Goal: Information Seeking & Learning: Learn about a topic

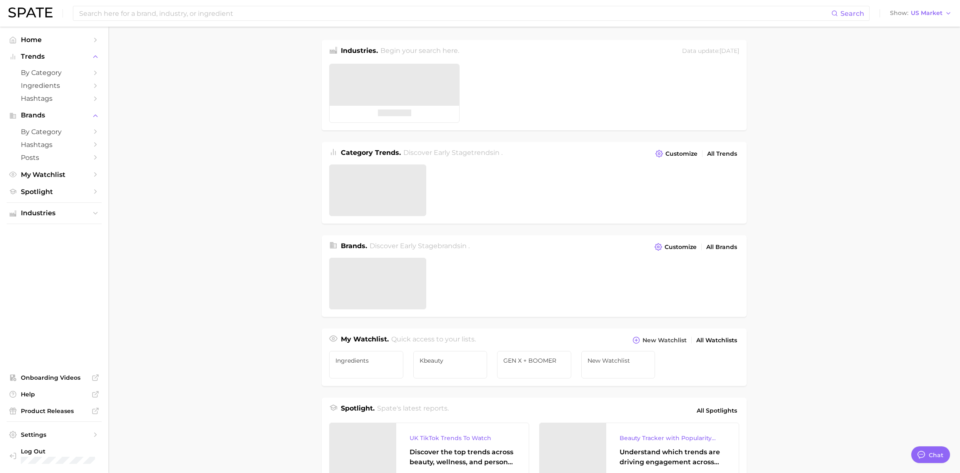
type textarea "x"
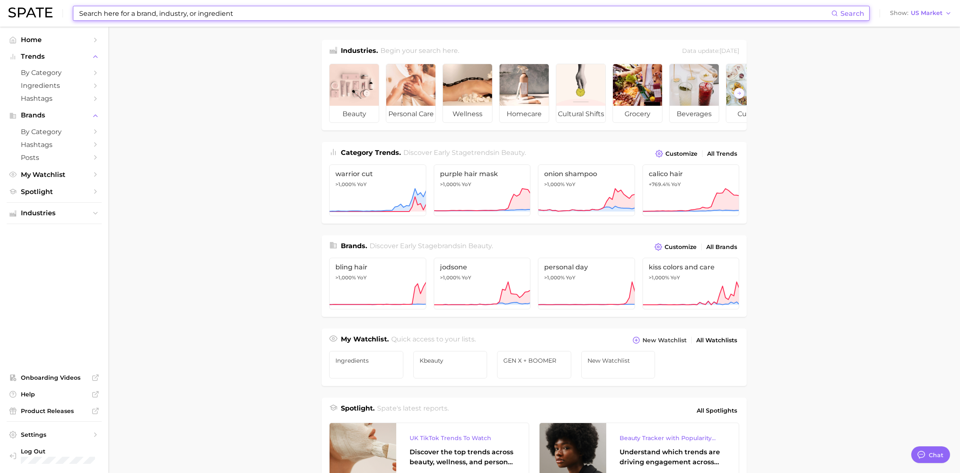
click at [234, 18] on input at bounding box center [454, 13] width 753 height 14
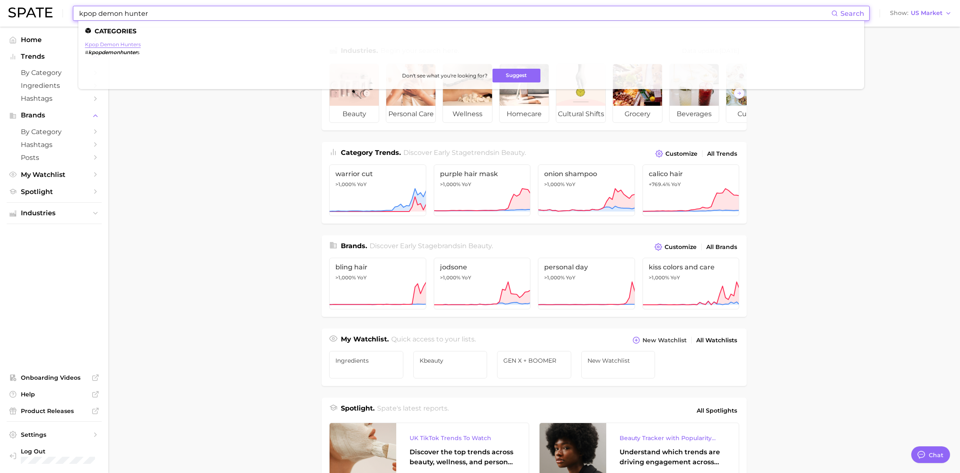
type input "kpop demon hunter"
click at [126, 47] on link "kpop demon hunters" at bounding box center [113, 44] width 56 height 6
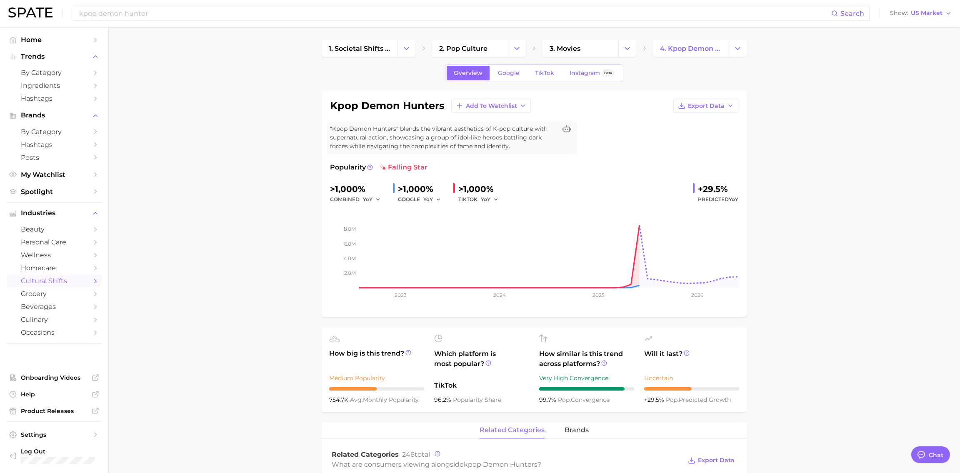
type textarea "x"
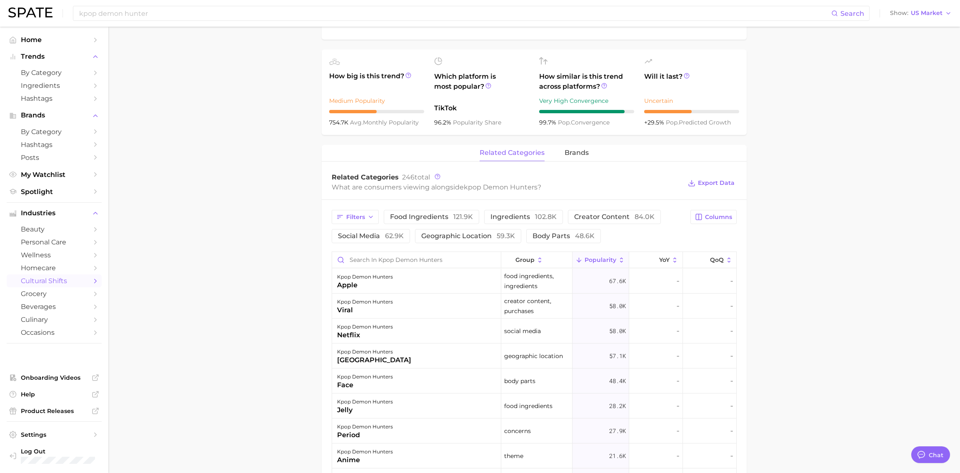
scroll to position [275, 0]
click at [581, 221] on span "creator content 84.0k" at bounding box center [614, 219] width 80 height 7
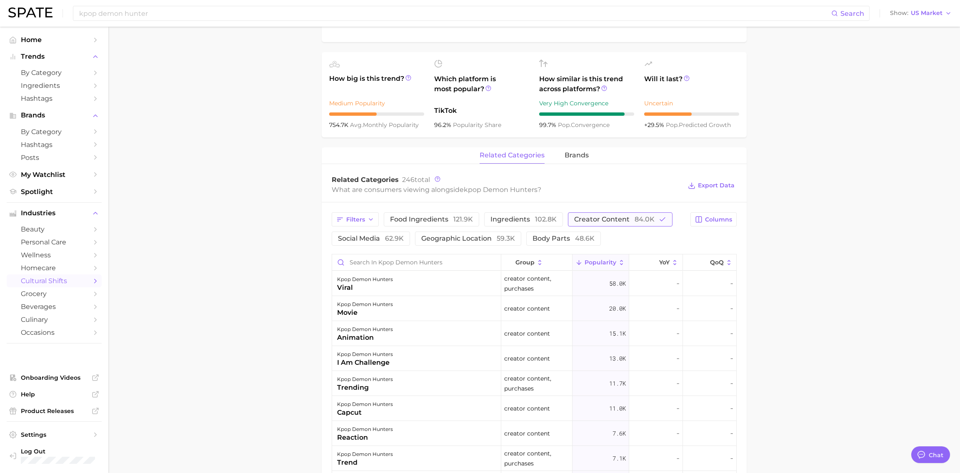
click at [578, 222] on span "creator content 84.0k" at bounding box center [614, 219] width 80 height 7
click at [347, 243] on button "social media 62.9k" at bounding box center [370, 239] width 78 height 14
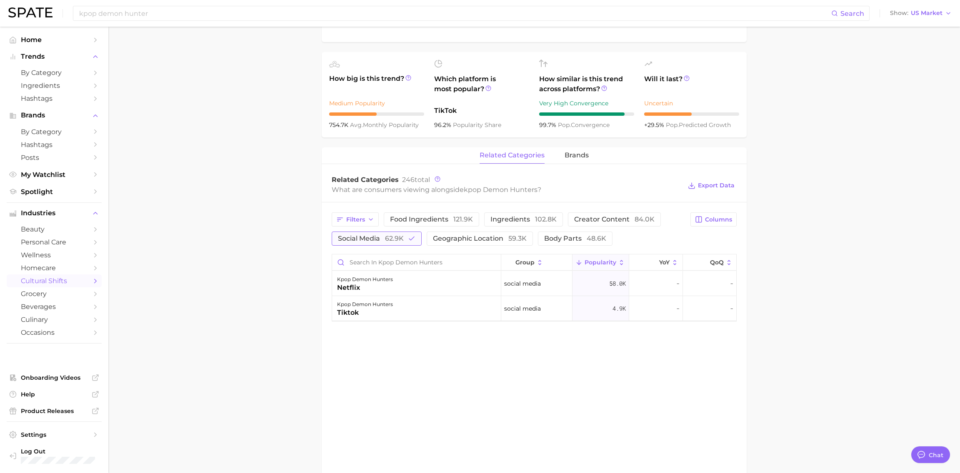
click at [347, 243] on button "social media 62.9k" at bounding box center [376, 239] width 90 height 14
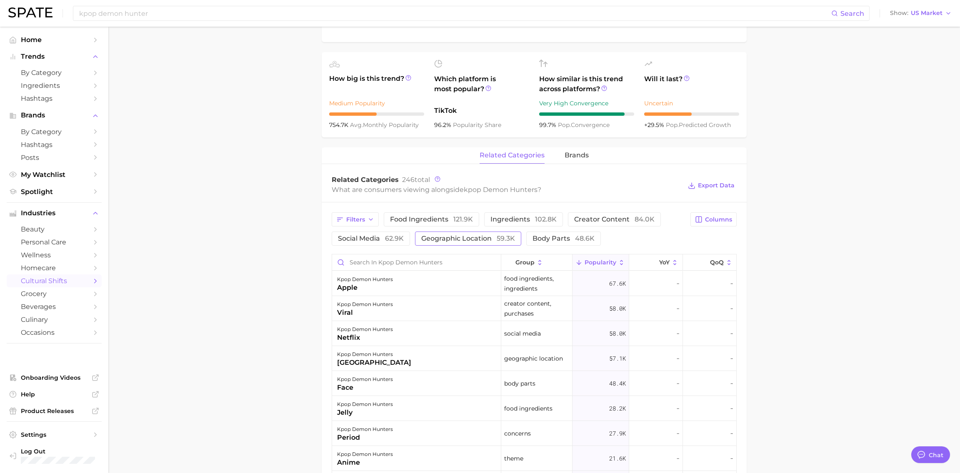
click at [461, 242] on span "geographic location 59.3k" at bounding box center [468, 238] width 94 height 7
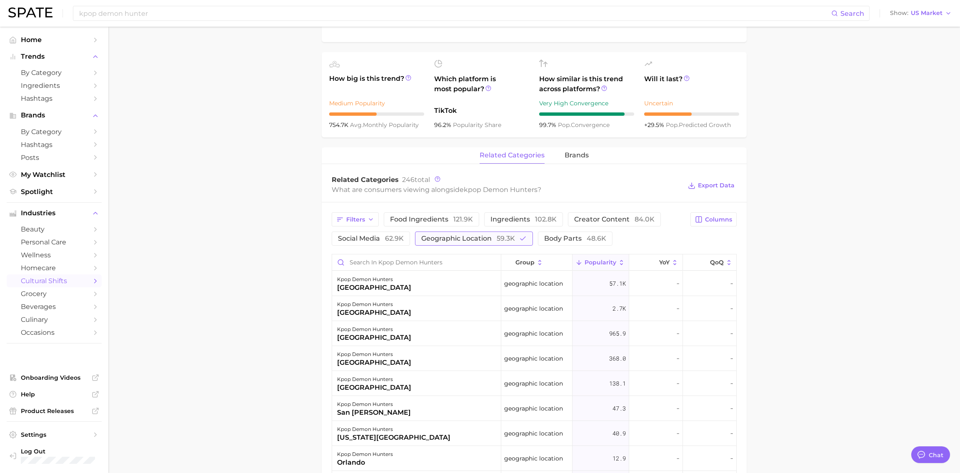
click at [460, 242] on button "geographic location 59.3k" at bounding box center [474, 239] width 118 height 14
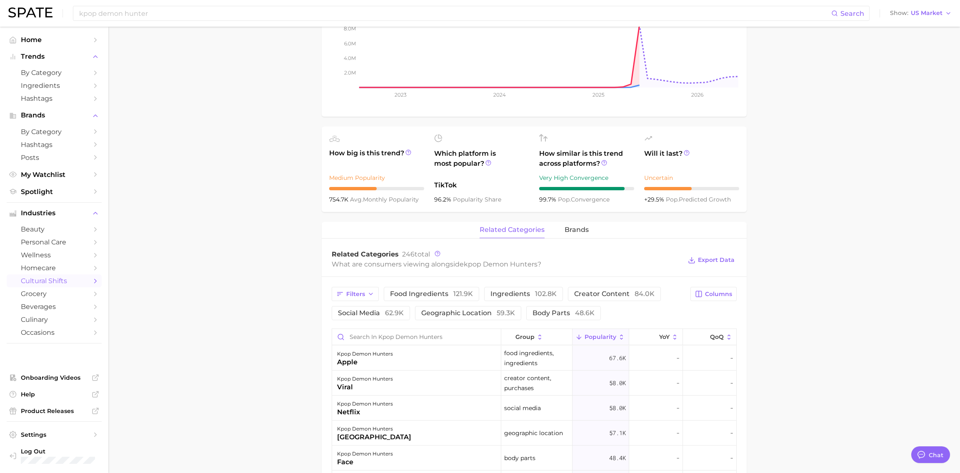
scroll to position [197, 0]
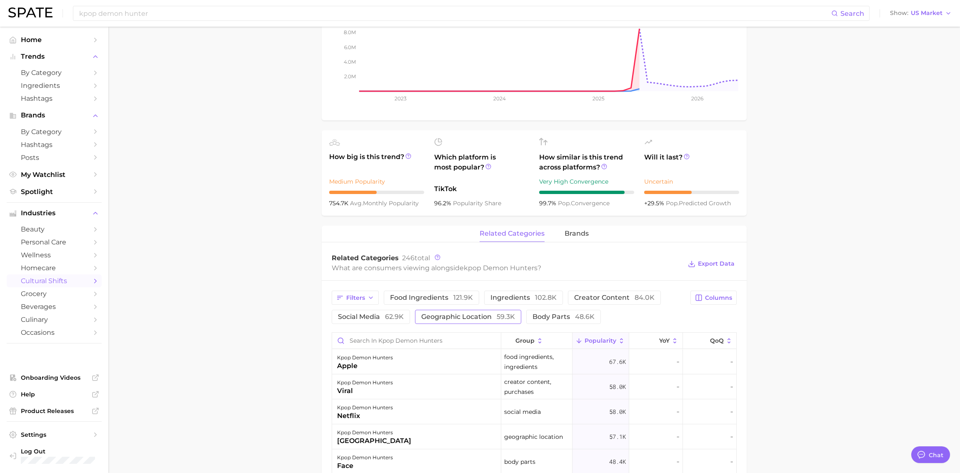
click at [430, 321] on button "geographic location 59.3k" at bounding box center [468, 317] width 106 height 14
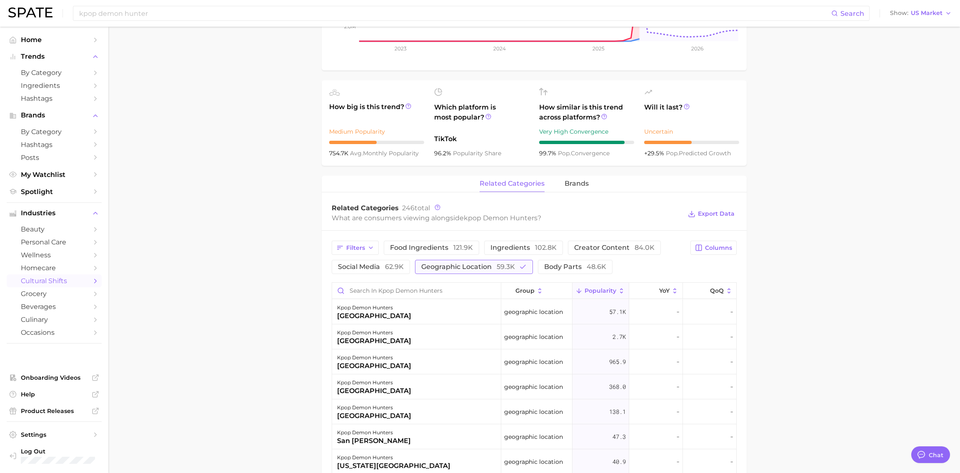
scroll to position [259, 0]
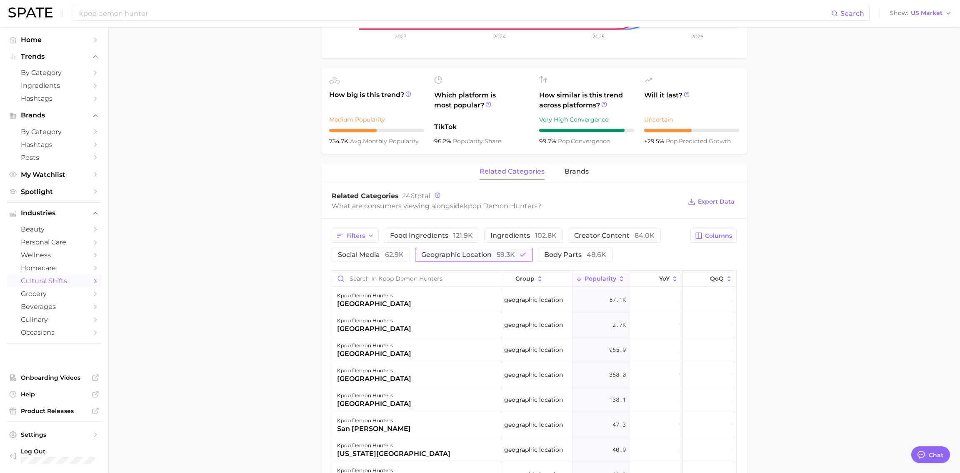
click at [430, 256] on span "geographic location 59.3k" at bounding box center [468, 255] width 94 height 7
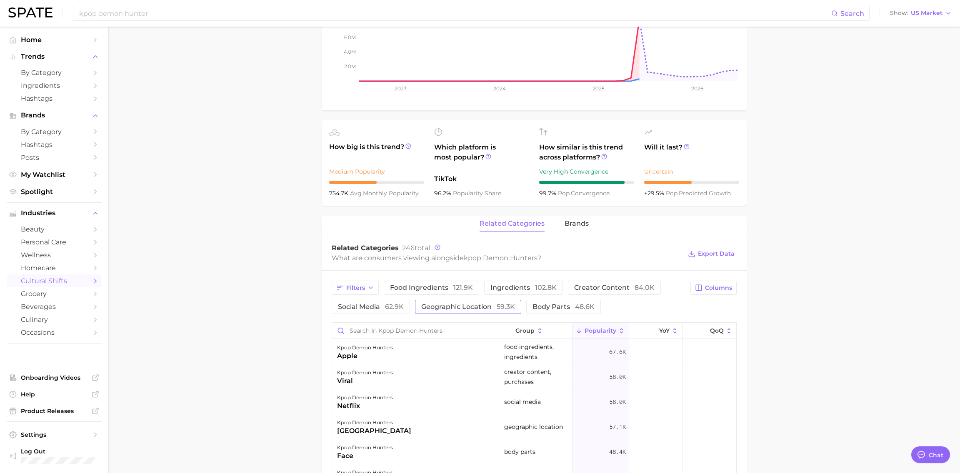
scroll to position [147, 0]
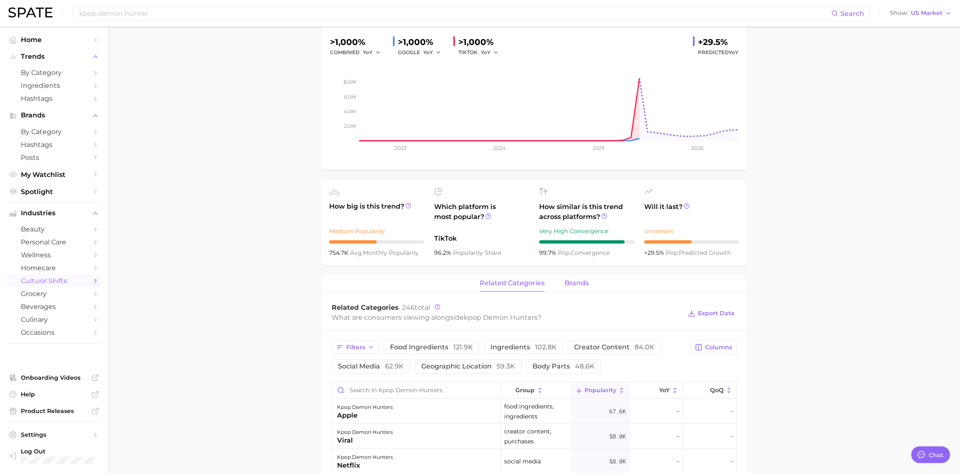
click at [566, 283] on span "brands" at bounding box center [576, 282] width 24 height 7
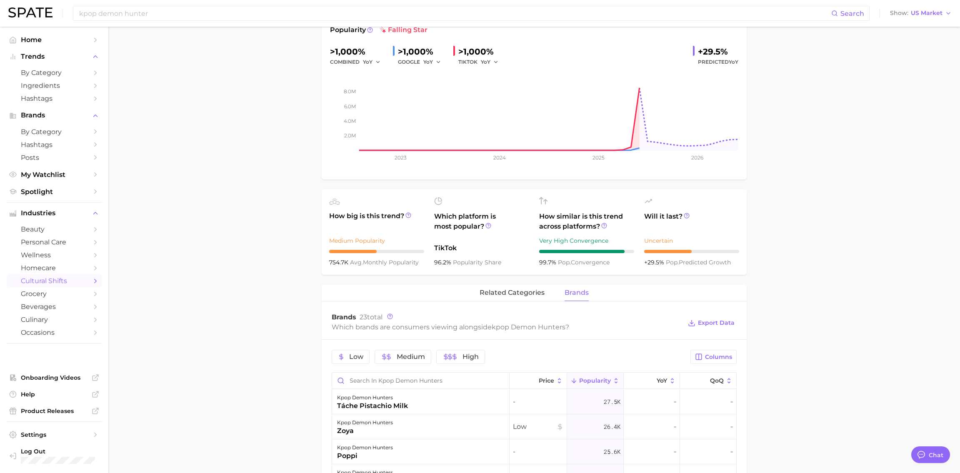
scroll to position [133, 0]
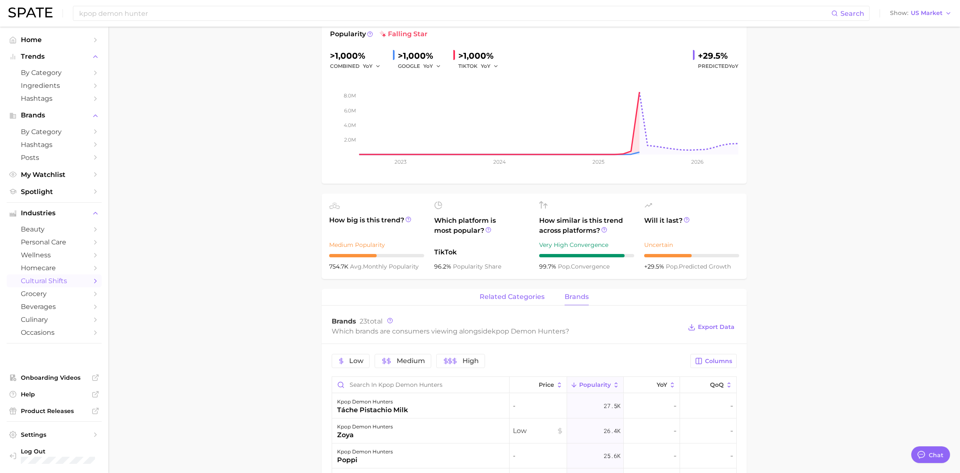
click at [529, 301] on button "related categories" at bounding box center [511, 297] width 65 height 16
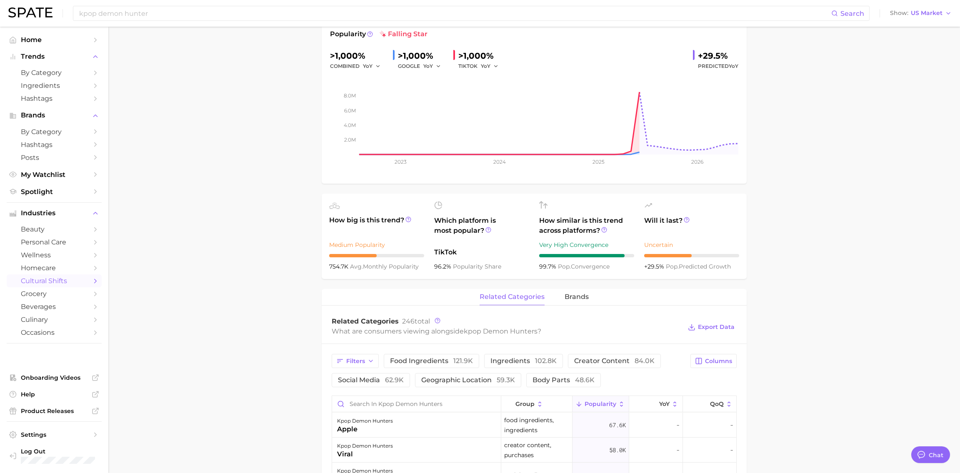
scroll to position [0, 0]
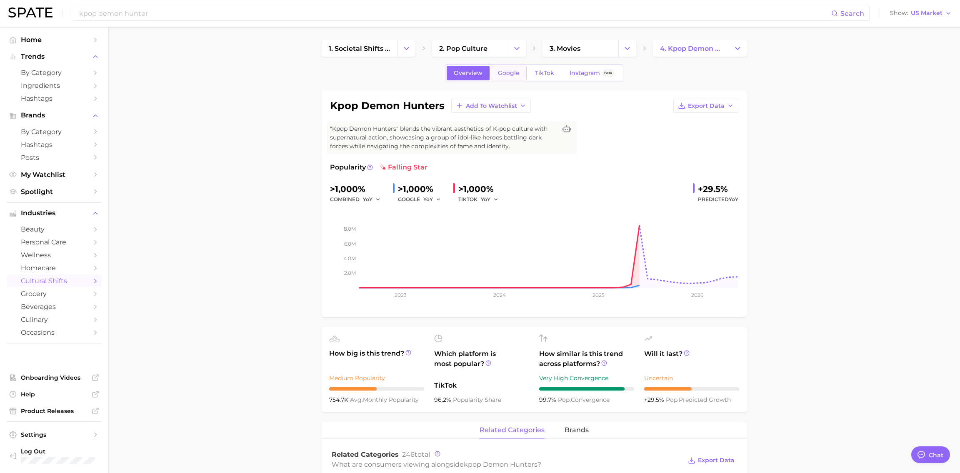
click at [499, 71] on span "Google" at bounding box center [509, 73] width 22 height 7
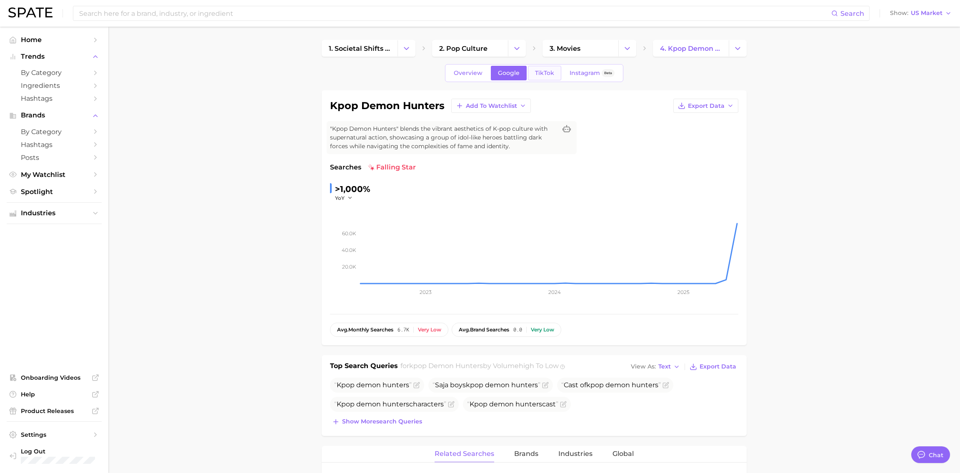
click at [542, 73] on span "TikTok" at bounding box center [544, 73] width 19 height 7
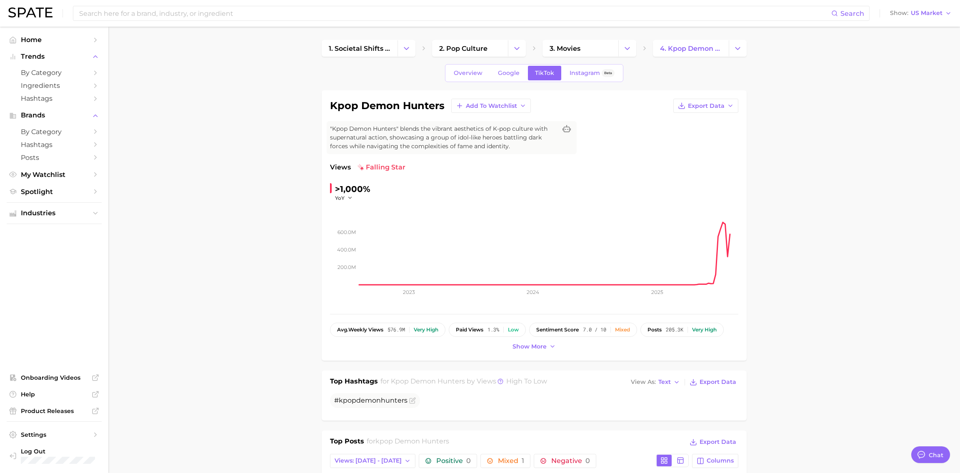
click at [532, 354] on div "kpop demon hunters Add to Watchlist Export Data "Kpop Demon Hunters" blends the…" at bounding box center [533, 225] width 425 height 270
click at [533, 350] on button "Show more" at bounding box center [533, 346] width 47 height 11
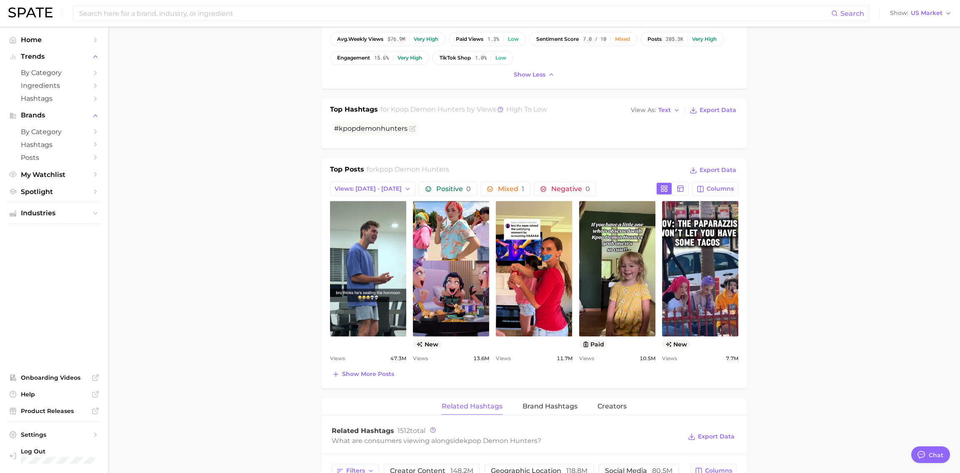
scroll to position [291, 0]
click at [376, 374] on span "Show more posts" at bounding box center [368, 374] width 52 height 7
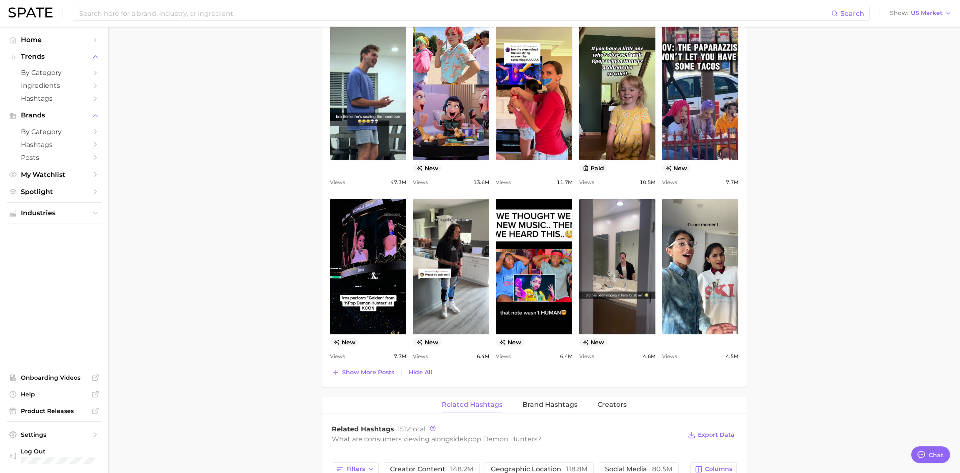
scroll to position [465, 0]
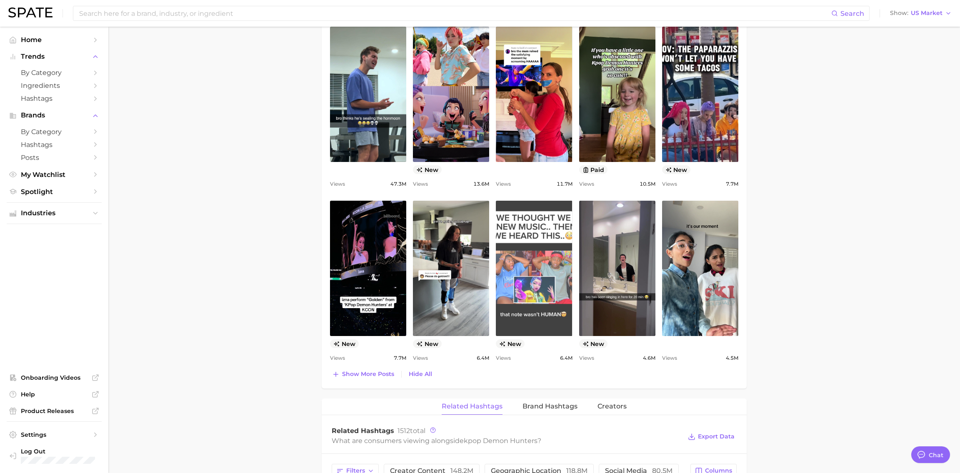
click at [542, 276] on link "view post on TikTok" at bounding box center [534, 268] width 76 height 135
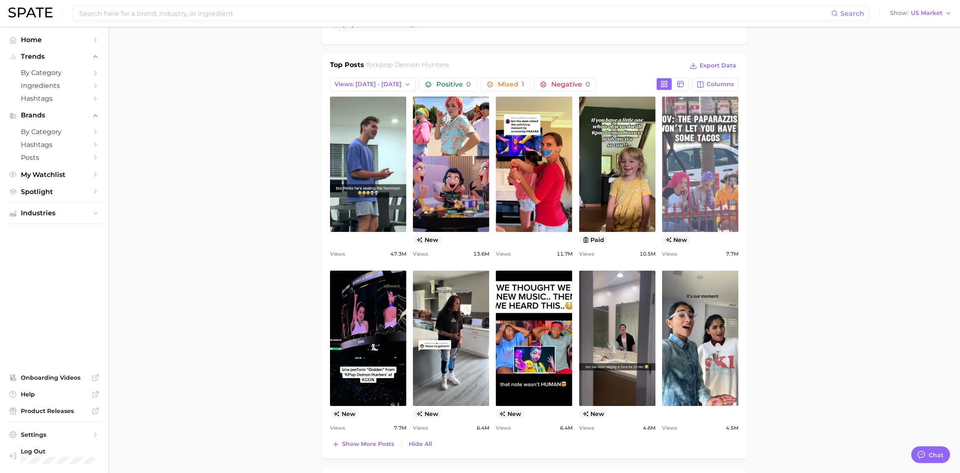
scroll to position [389, 0]
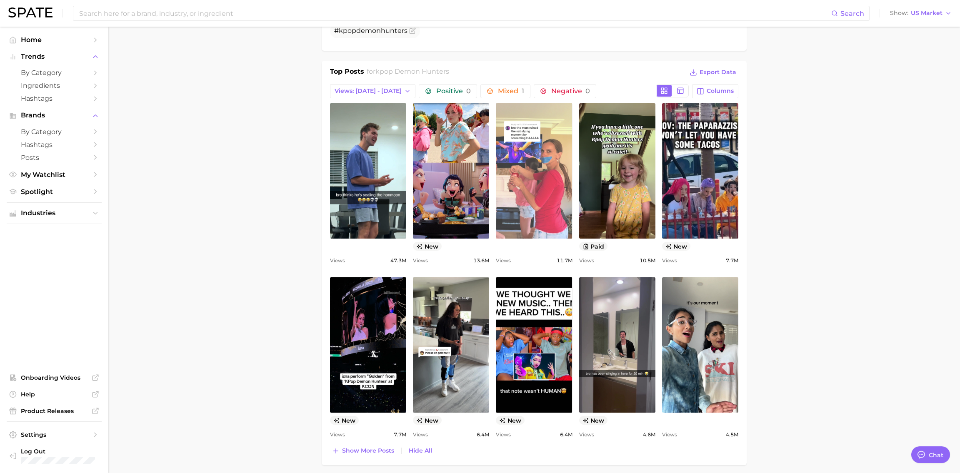
click at [543, 164] on link "view post on TikTok" at bounding box center [534, 170] width 76 height 135
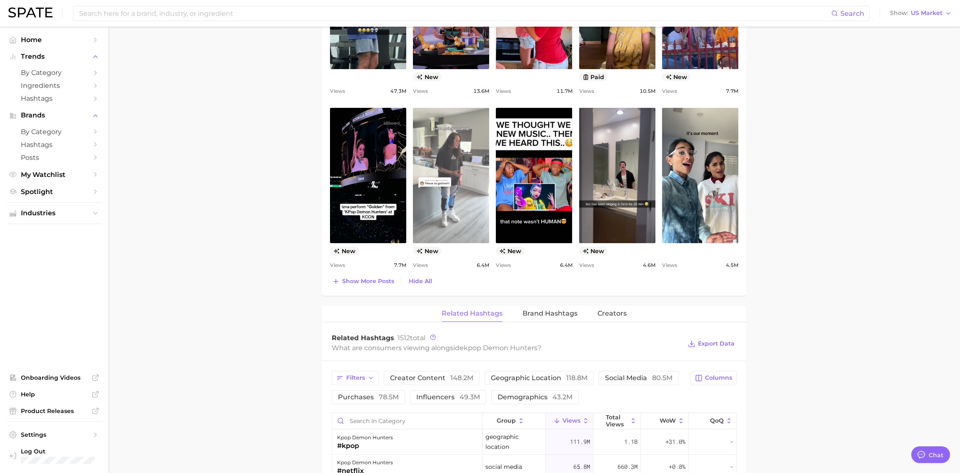
scroll to position [556, 0]
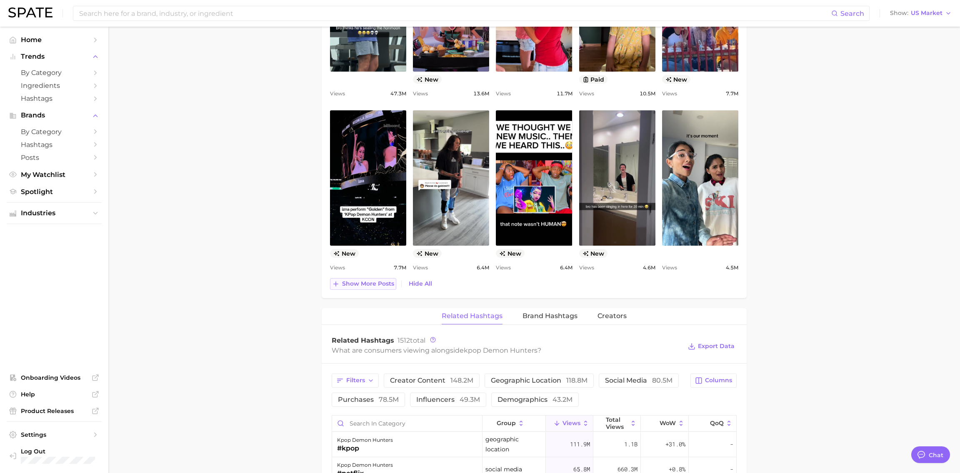
click at [369, 282] on span "Show more posts" at bounding box center [368, 283] width 52 height 7
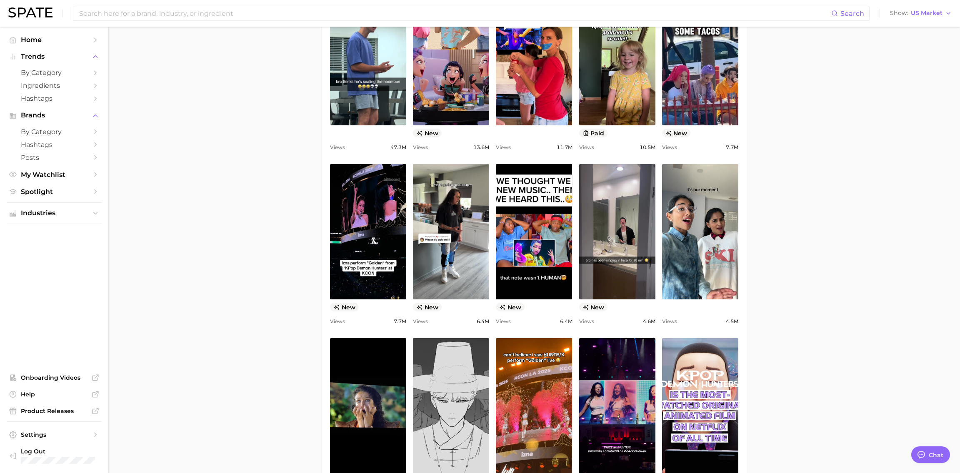
scroll to position [502, 0]
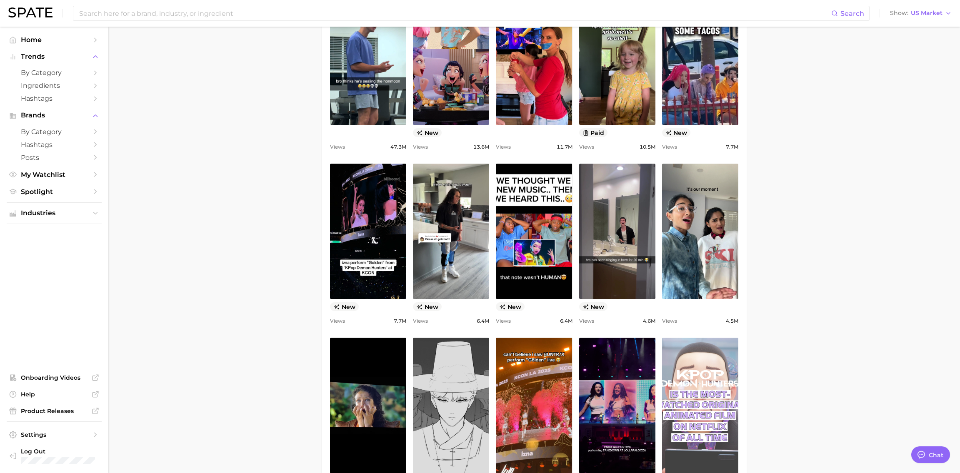
click at [686, 400] on link "view post on TikTok" at bounding box center [700, 405] width 76 height 135
